Goal: Find specific page/section: Find specific page/section

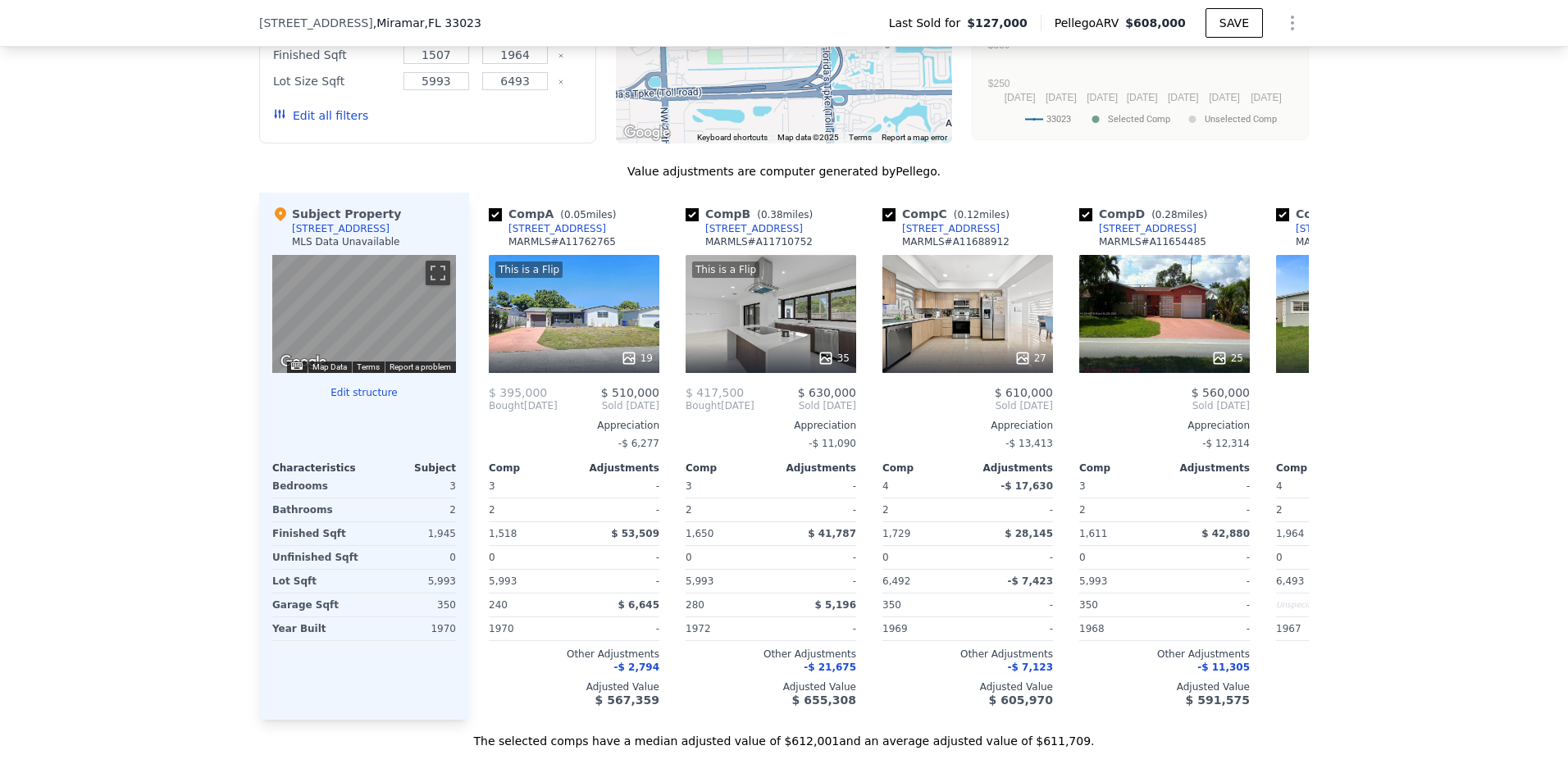
scroll to position [1506, 0]
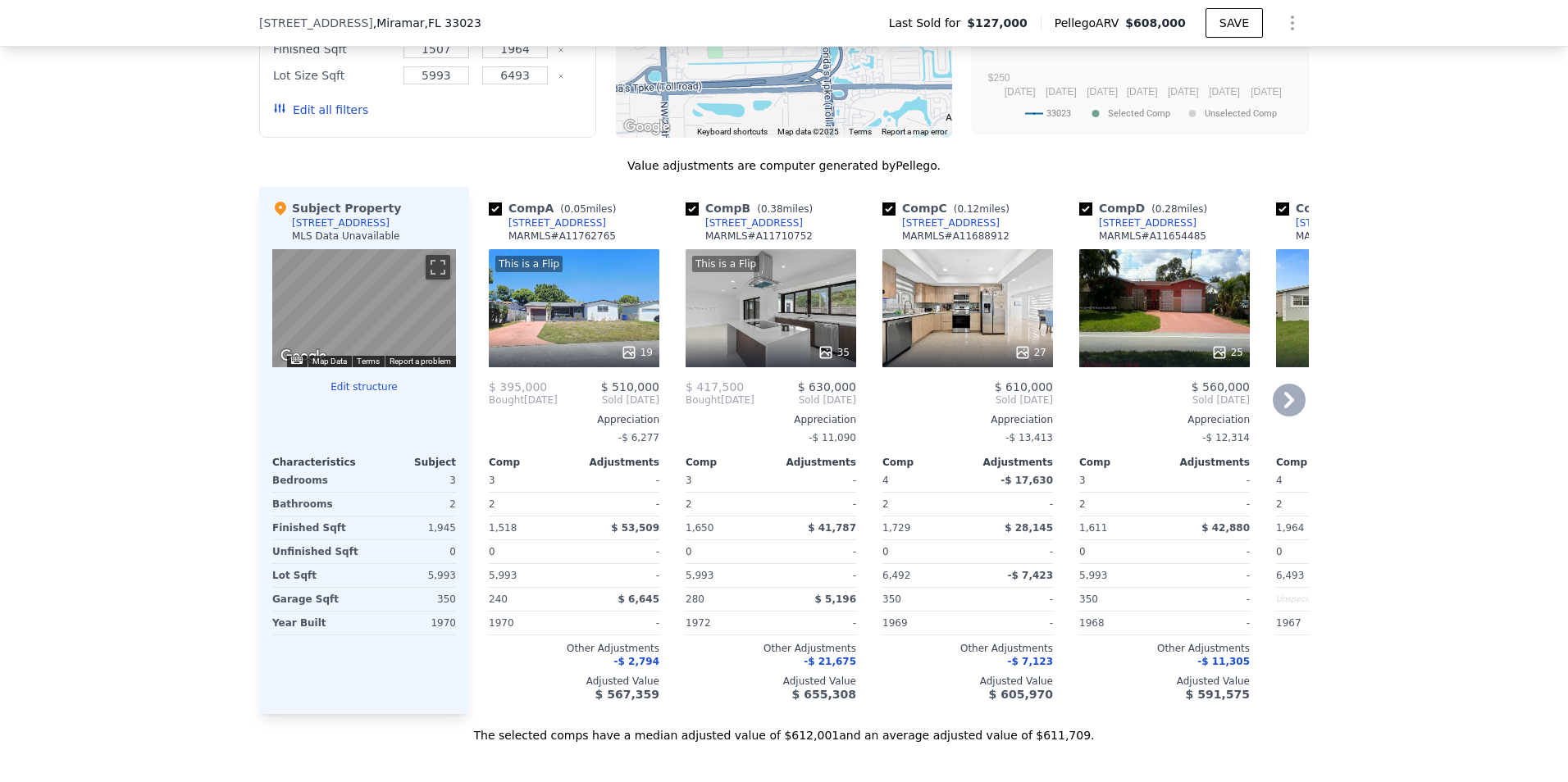
click at [1293, 409] on icon at bounding box center [1289, 400] width 33 height 33
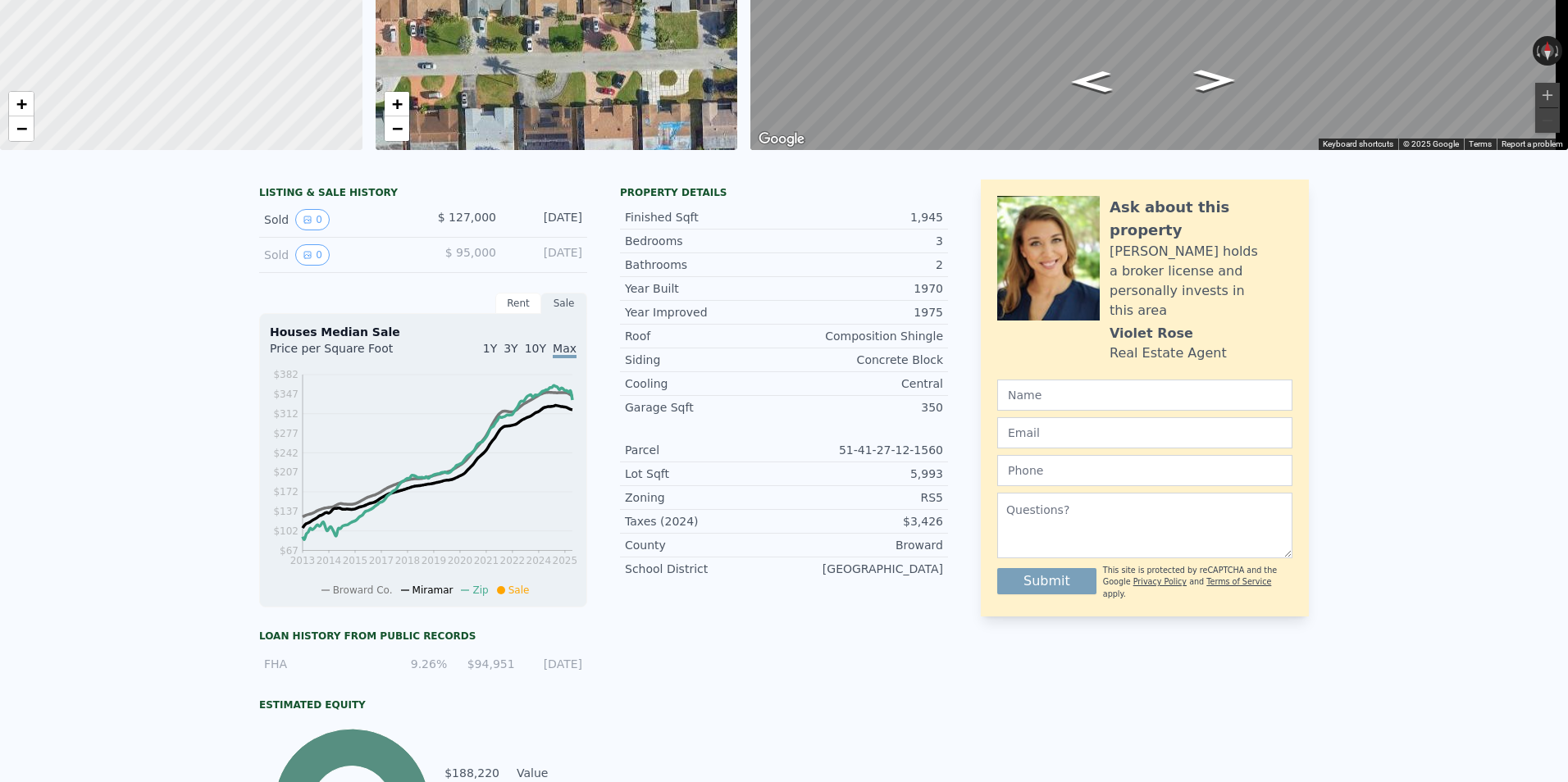
scroll to position [0, 0]
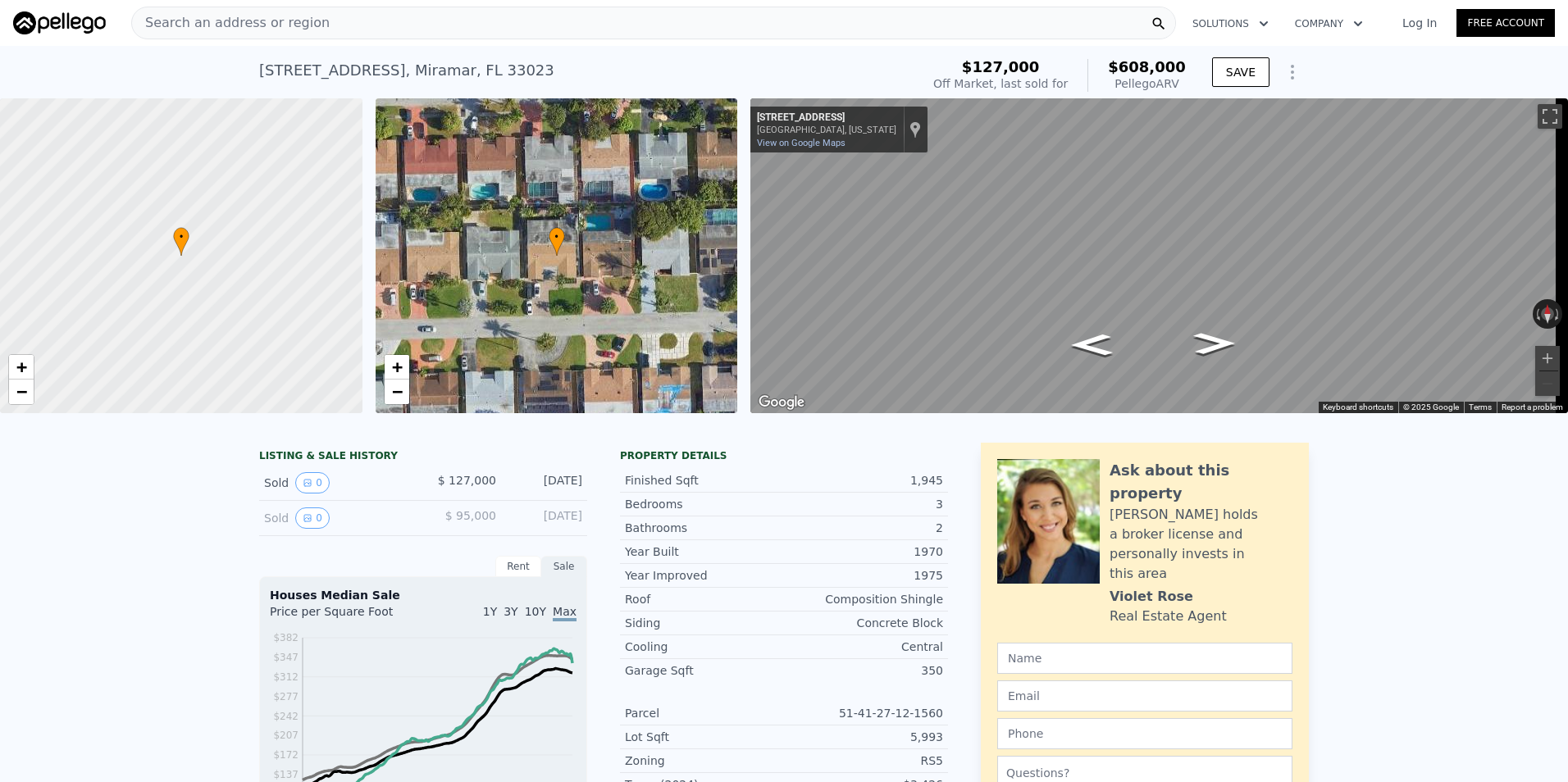
click at [429, 14] on div "Search an address or region" at bounding box center [653, 23] width 1045 height 33
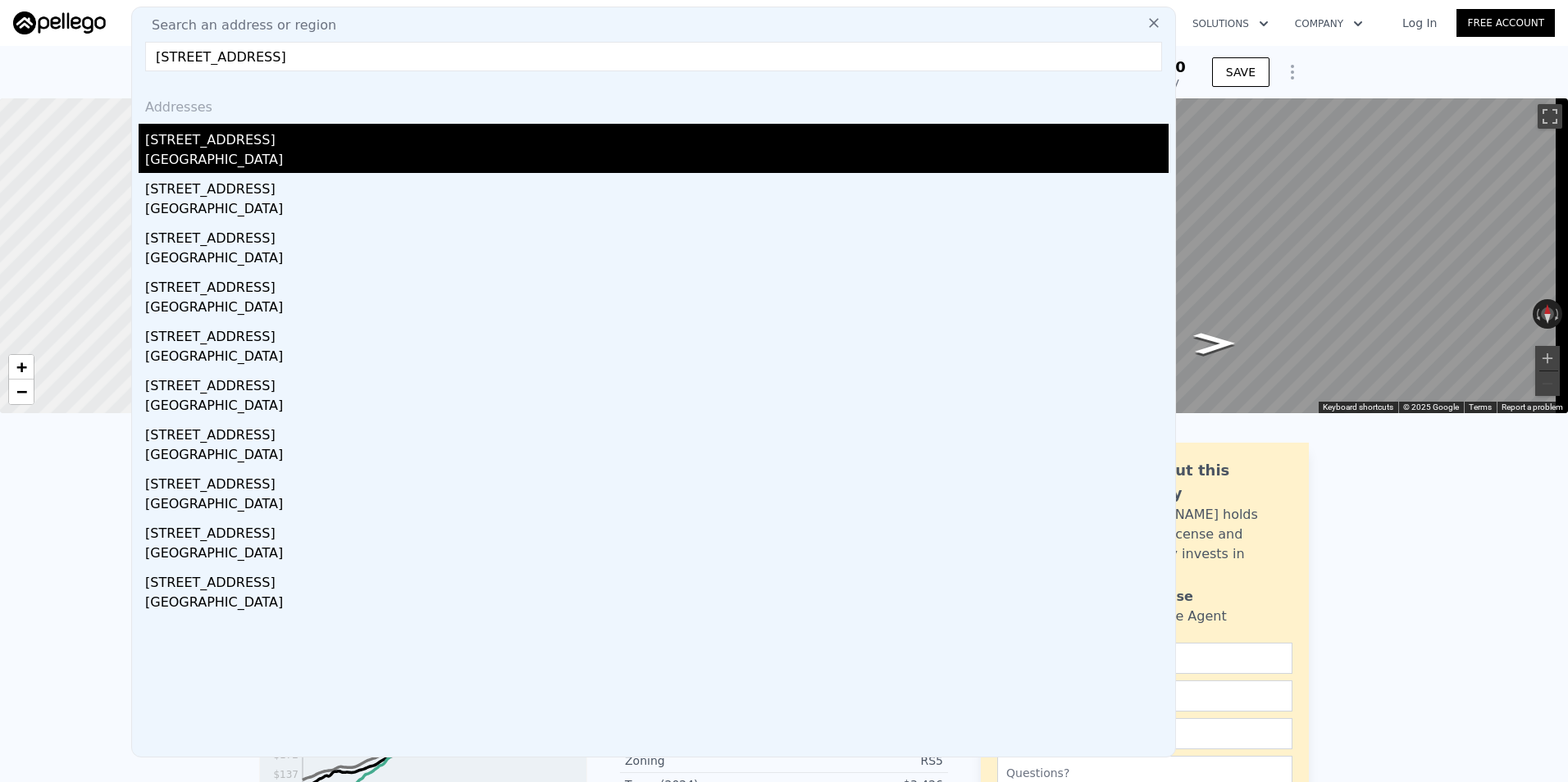
type input "117 Bufflehead St SW, Ocean Shores, WA 98569"
click at [323, 152] on div "Ocean Shores, WA 98569" at bounding box center [657, 161] width 1023 height 23
